Goal: Task Accomplishment & Management: Complete application form

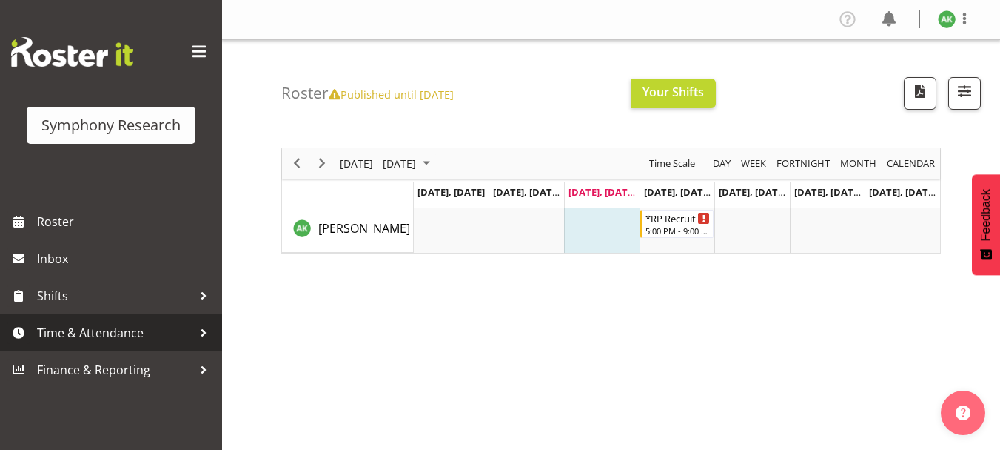
click at [101, 336] on span "Time & Attendance" at bounding box center [115, 332] width 156 height 22
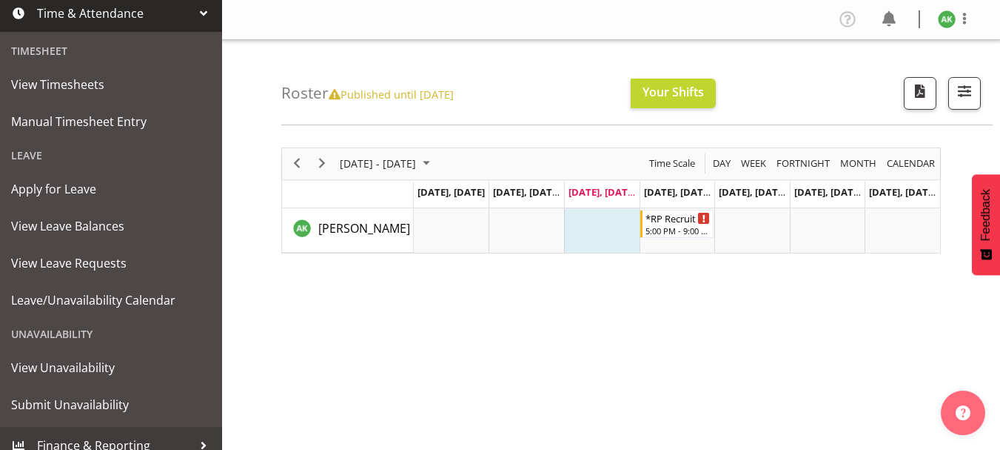
scroll to position [333, 0]
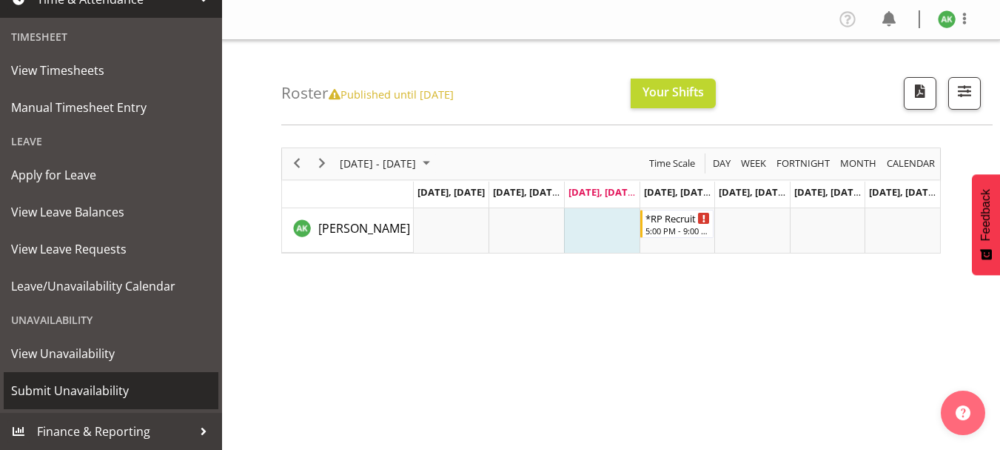
click at [101, 395] on span "Submit Unavailability" at bounding box center [111, 390] width 200 height 22
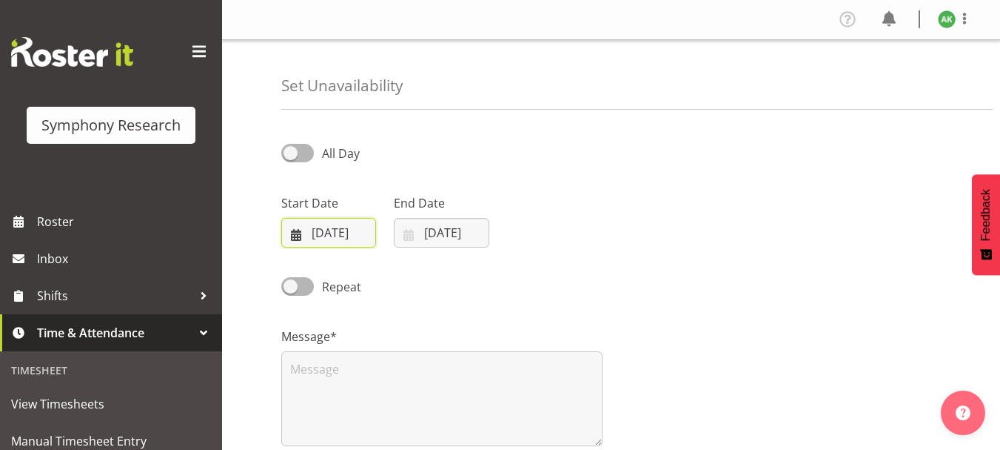
click at [296, 235] on input "08/10/2025" at bounding box center [328, 233] width 95 height 30
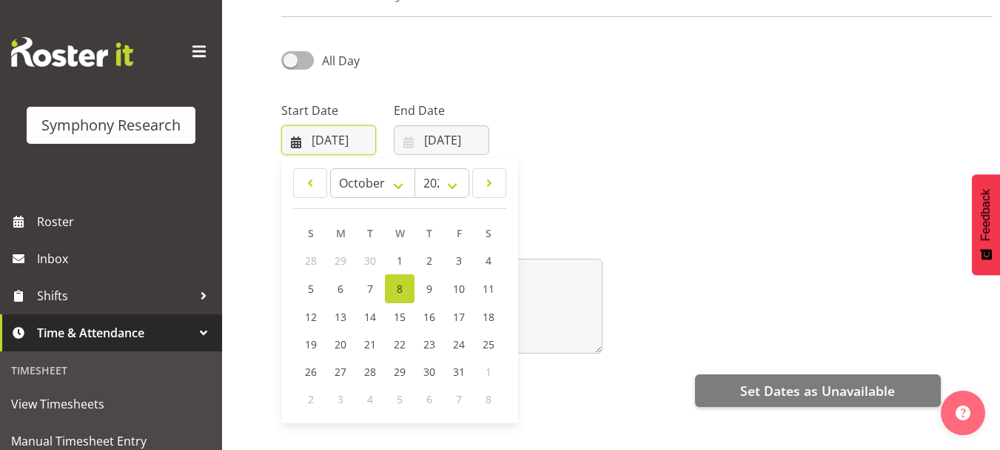
scroll to position [86, 0]
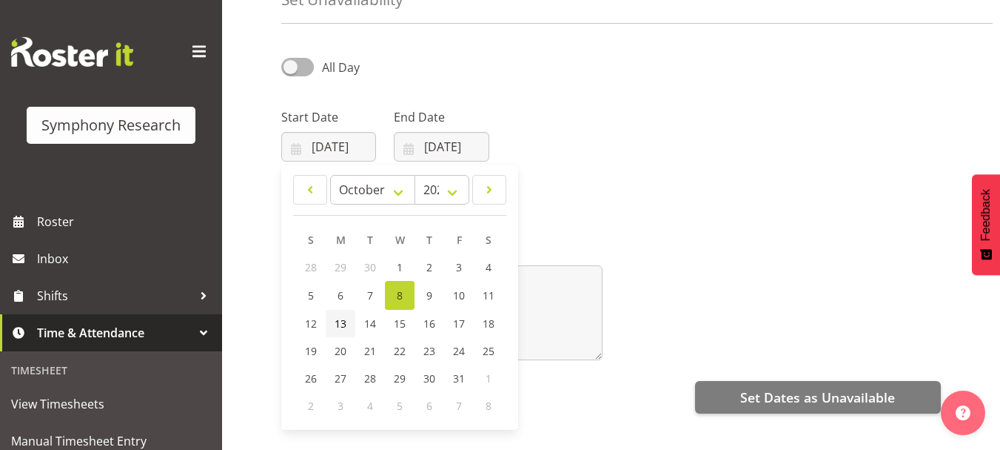
click at [344, 323] on span "13" at bounding box center [341, 323] width 12 height 14
type input "13/10/2025"
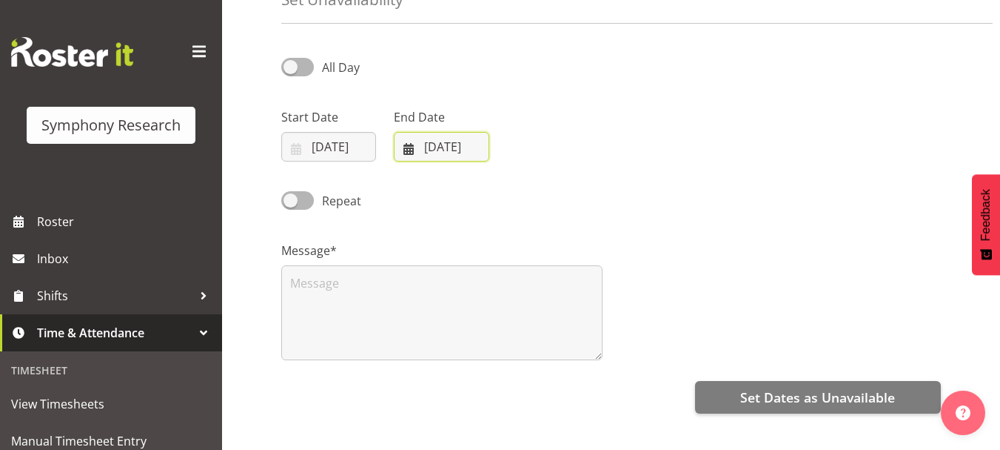
click at [410, 148] on input "[DATE]" at bounding box center [441, 147] width 95 height 30
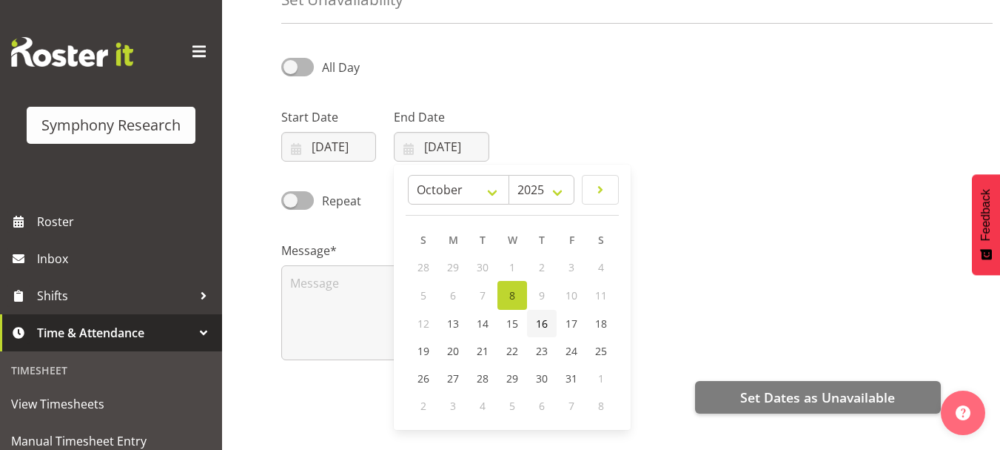
click at [544, 324] on span "16" at bounding box center [542, 323] width 12 height 14
type input "16/10/2025"
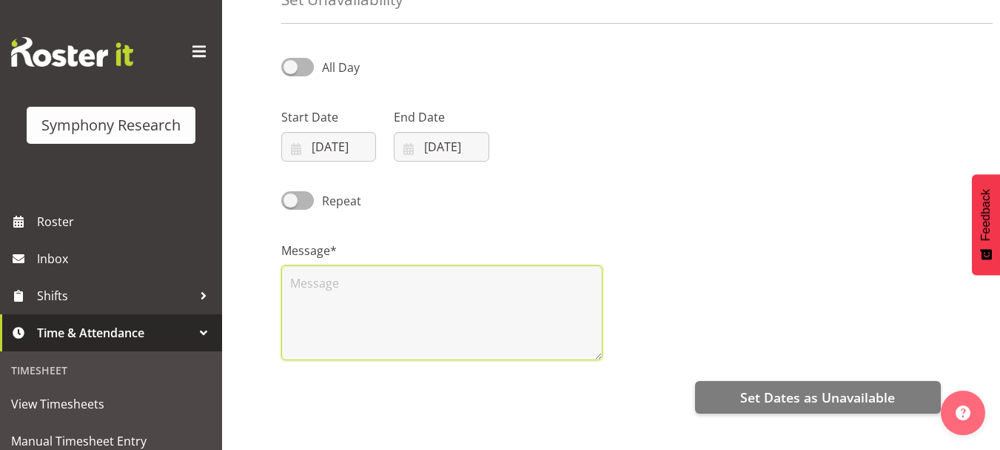
click at [367, 298] on textarea at bounding box center [441, 312] width 321 height 95
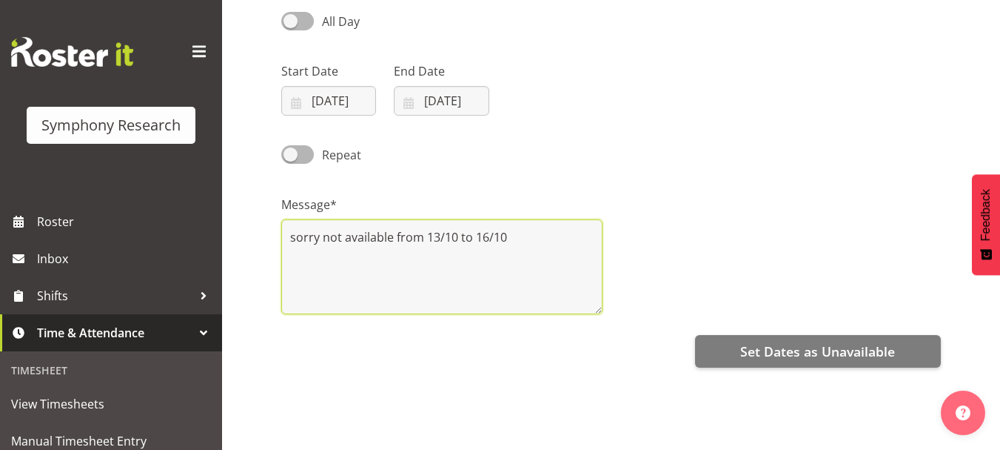
scroll to position [148, 0]
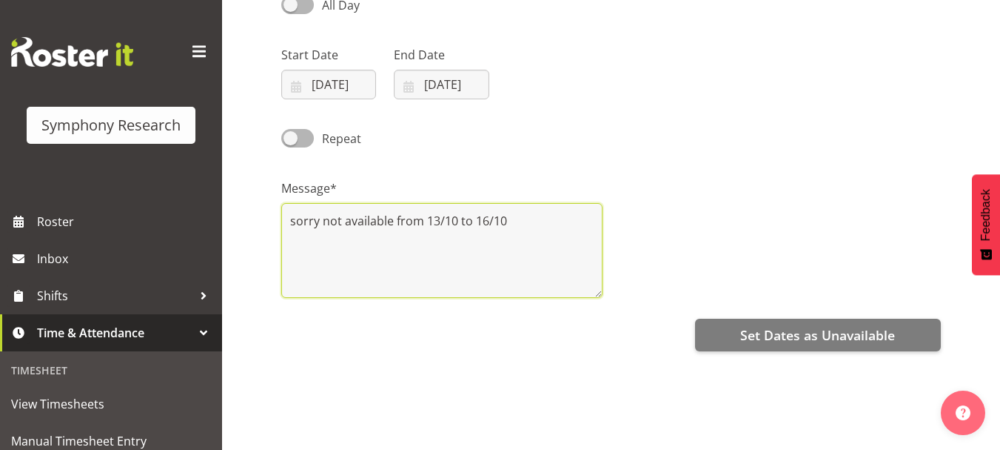
type textarea "sorry not available from 13/10 to 16/10"
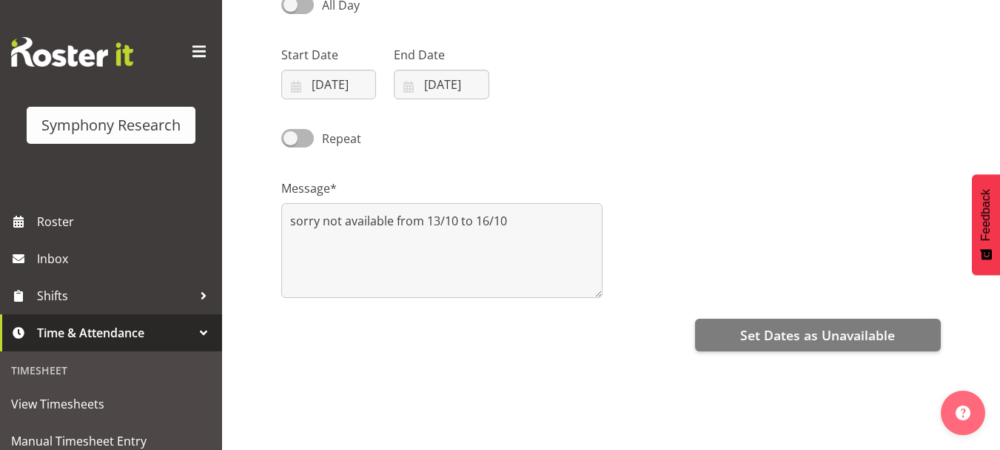
click at [722, 156] on div "Repeat" at bounding box center [612, 133] width 678 height 50
click at [296, 89] on input "13/10/2025" at bounding box center [328, 85] width 95 height 30
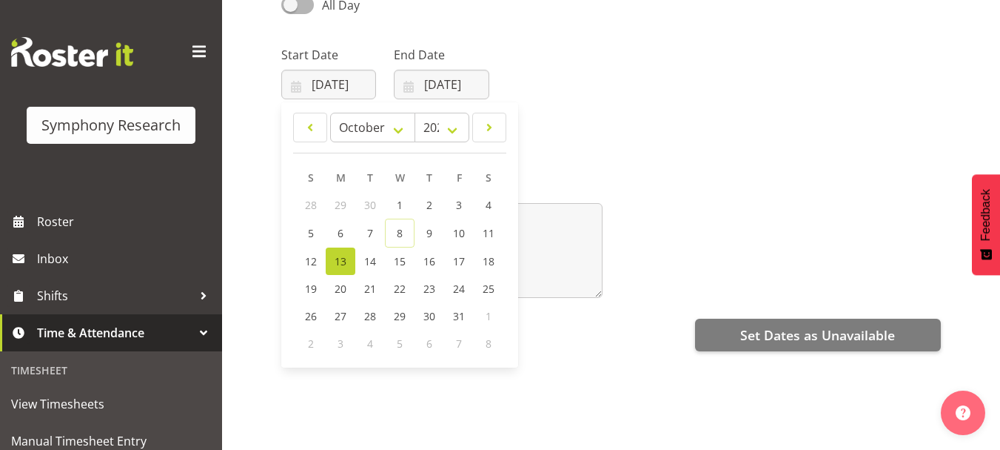
click at [639, 147] on div "Repeat" at bounding box center [612, 133] width 678 height 50
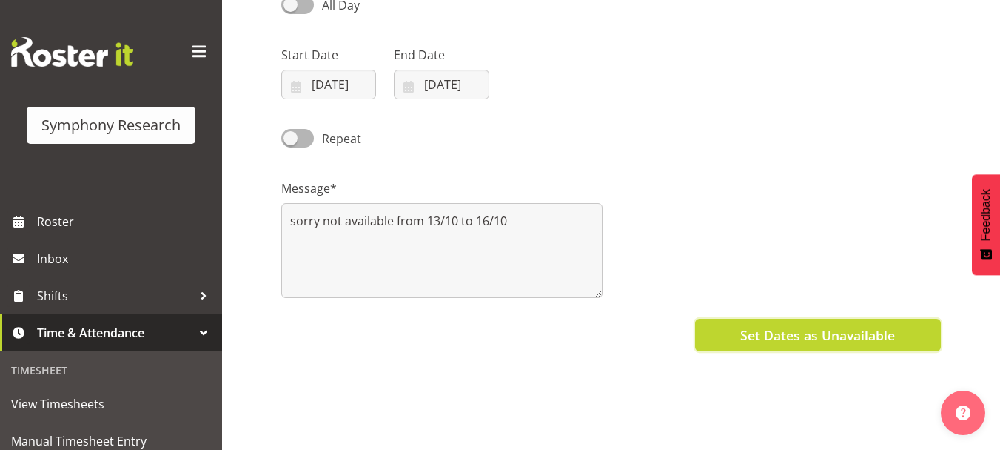
click at [775, 343] on span "Set Dates as Unavailable" at bounding box center [818, 334] width 155 height 19
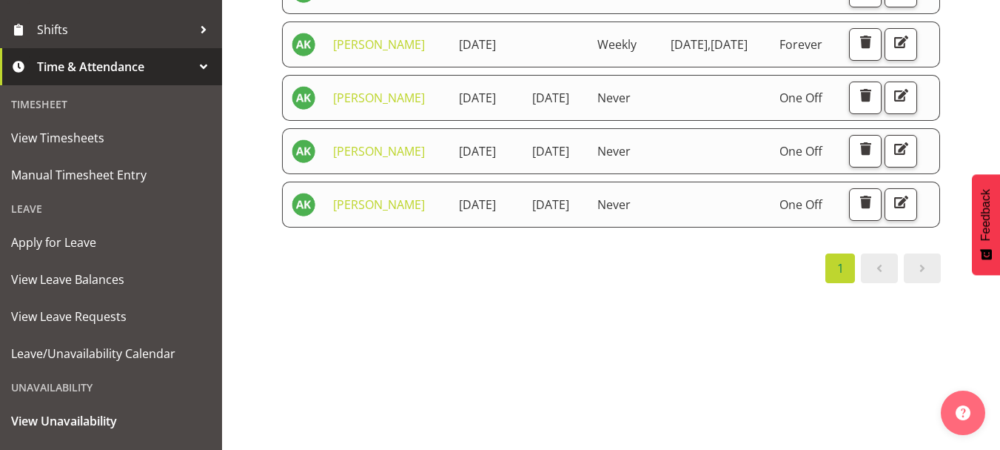
scroll to position [333, 0]
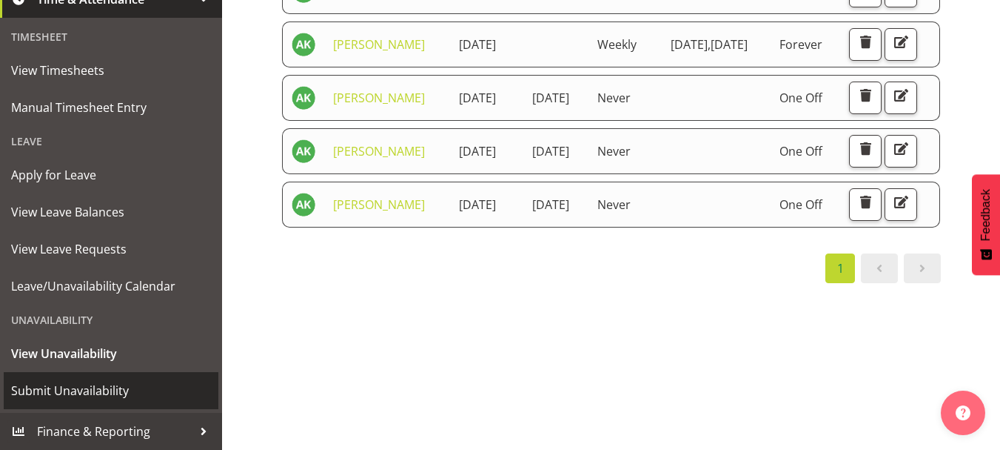
click at [97, 389] on span "Submit Unavailability" at bounding box center [111, 390] width 200 height 22
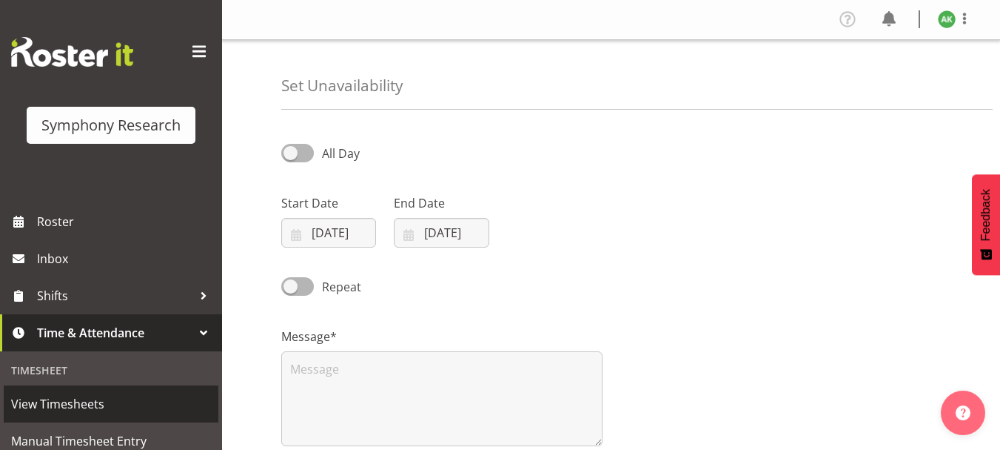
select select "9"
select select "2025"
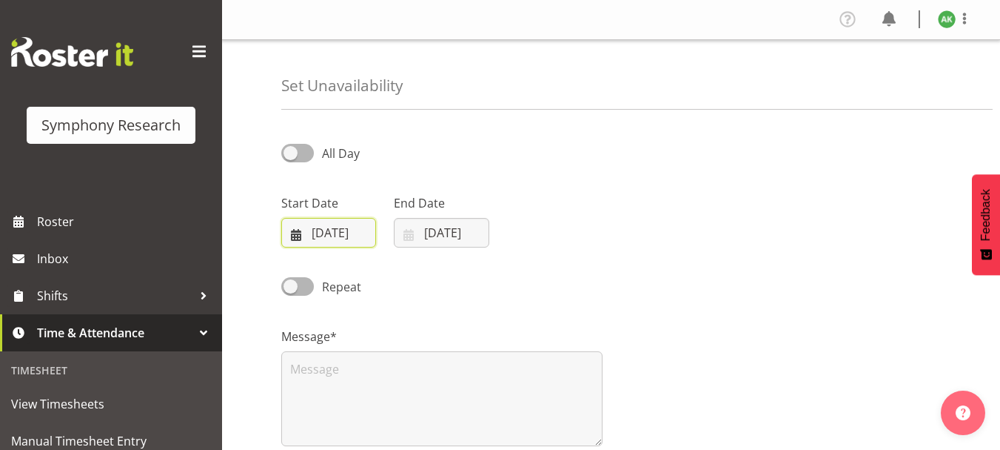
click at [295, 235] on input "08/10/2025" at bounding box center [328, 233] width 95 height 30
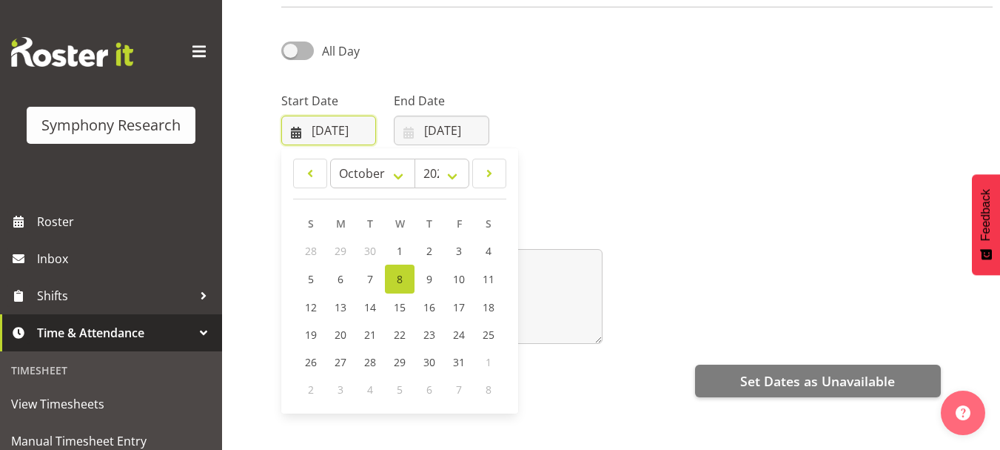
scroll to position [101, 0]
click at [492, 307] on span "18" at bounding box center [489, 308] width 12 height 14
type input "18/10/2025"
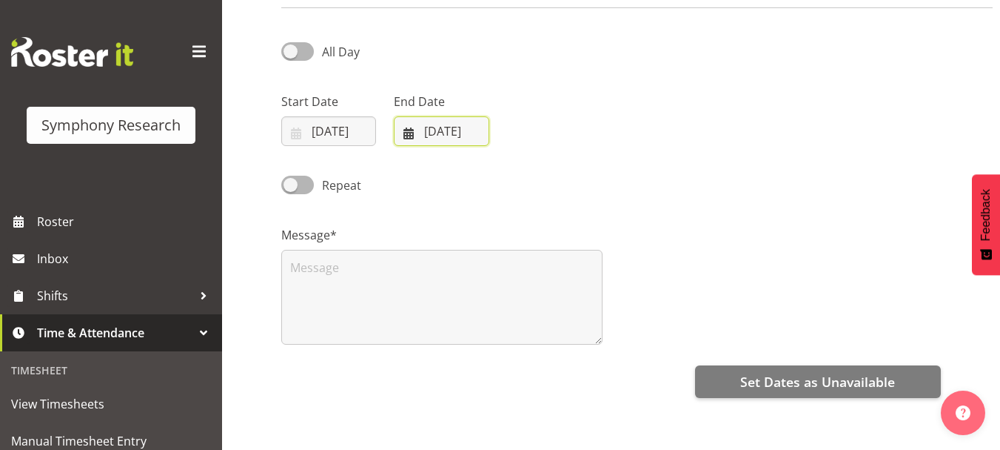
click at [409, 133] on input "08/10/2025" at bounding box center [441, 131] width 95 height 30
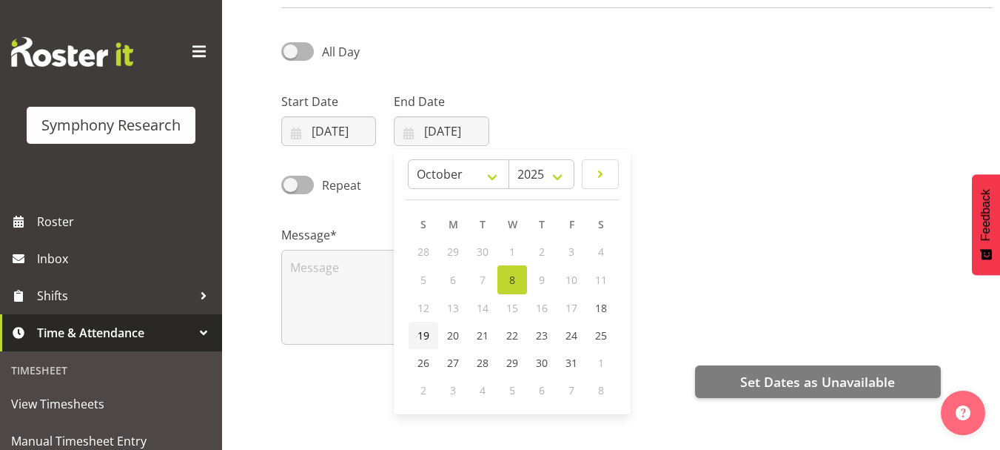
click at [421, 341] on span "19" at bounding box center [424, 335] width 12 height 14
type input "19/10/2025"
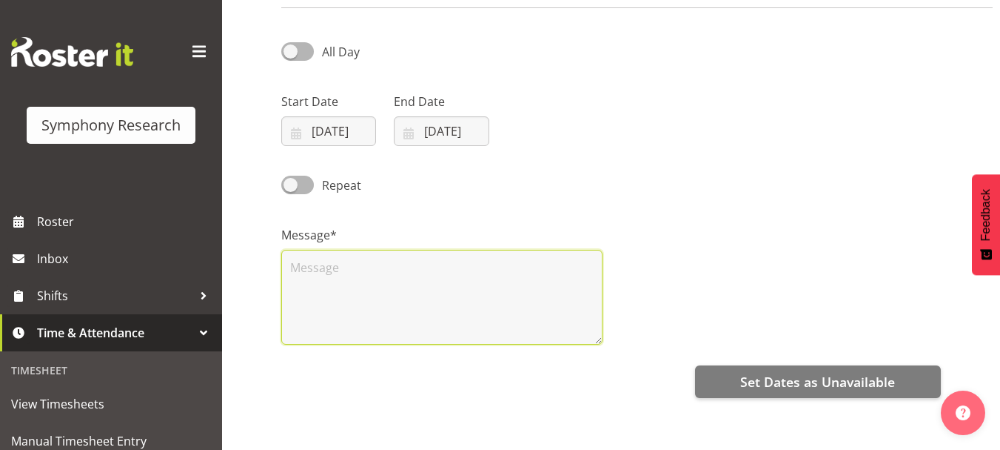
click at [344, 273] on textarea at bounding box center [441, 297] width 321 height 95
click at [462, 267] on textarea "sorry not available from 18/10-19/10" at bounding box center [441, 297] width 321 height 95
type textarea "sorry not available from 18/10 and19/10"
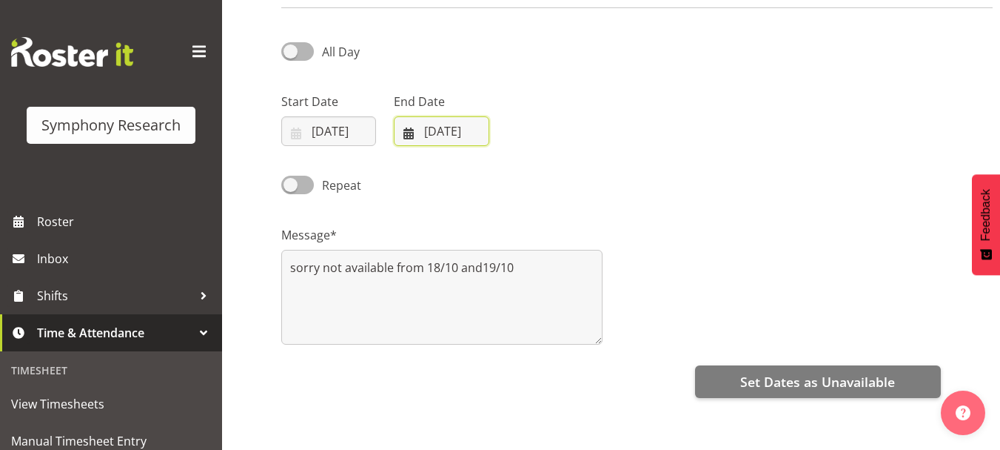
click at [412, 132] on input "19/10/2025" at bounding box center [441, 131] width 95 height 30
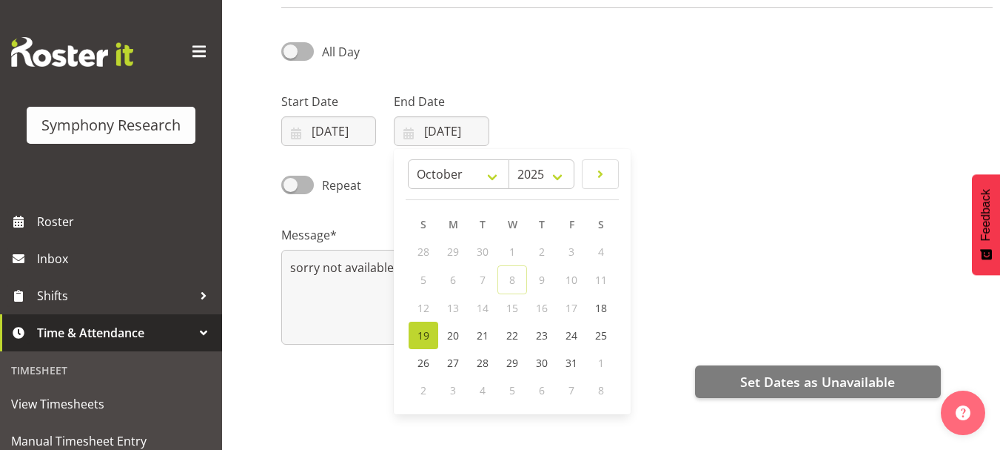
click at [714, 247] on div "Message* sorry not available from 18/10 and19/10" at bounding box center [612, 279] width 678 height 148
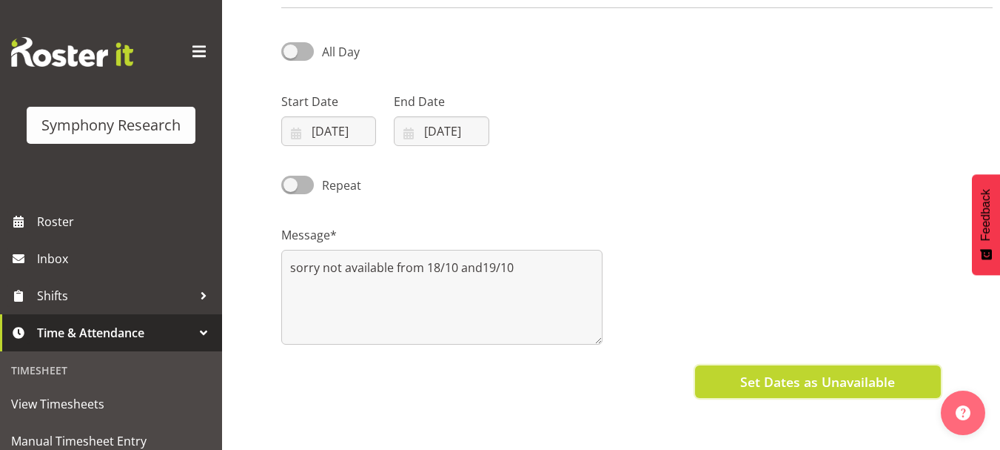
click at [774, 392] on button "Set Dates as Unavailable" at bounding box center [818, 381] width 246 height 33
